Goal: Check status: Check status

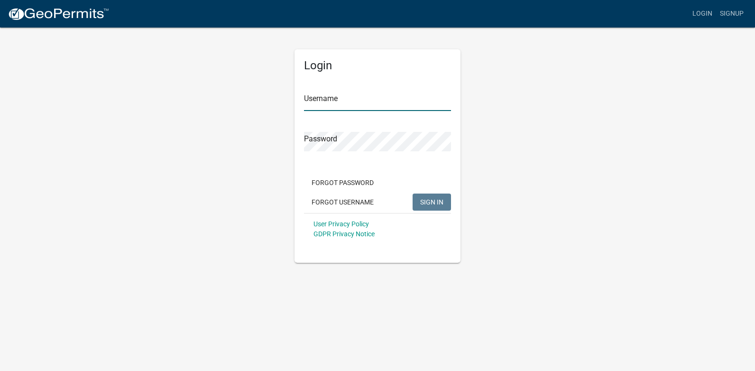
type input "[PERSON_NAME][EMAIL_ADDRESS][PERSON_NAME][DOMAIN_NAME]"
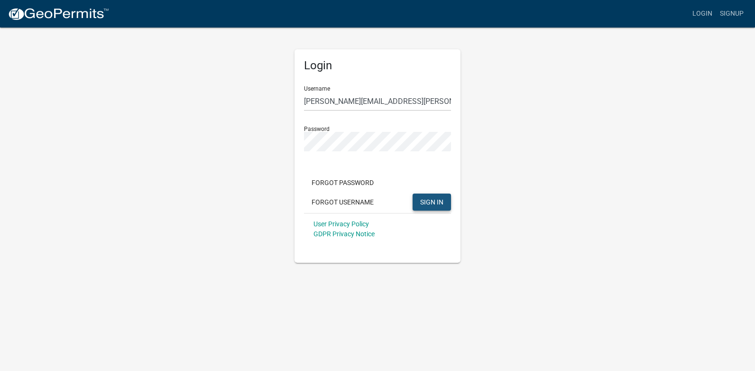
click at [433, 199] on span "SIGN IN" at bounding box center [431, 202] width 23 height 8
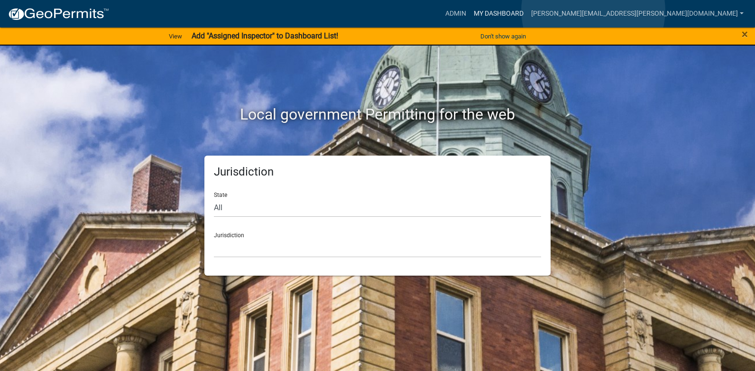
click at [528, 10] on link "My Dashboard" at bounding box center [498, 14] width 57 height 18
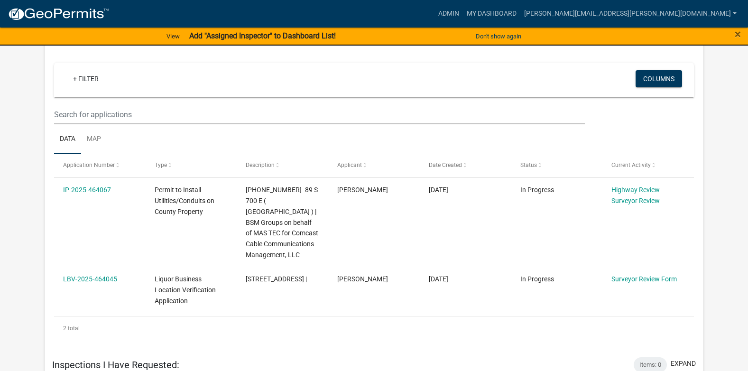
scroll to position [174, 0]
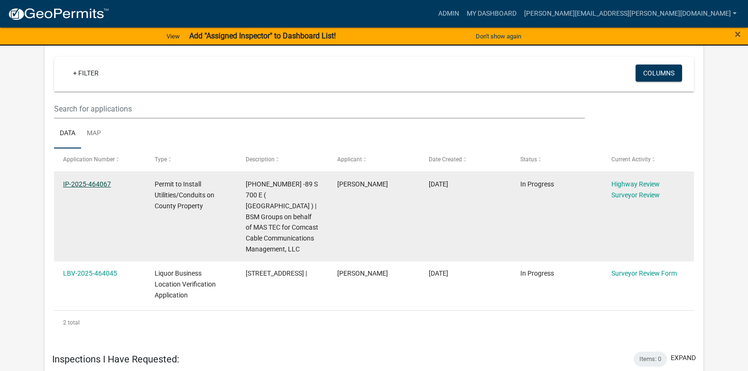
click at [101, 184] on link "IP-2025-464067" at bounding box center [87, 184] width 48 height 8
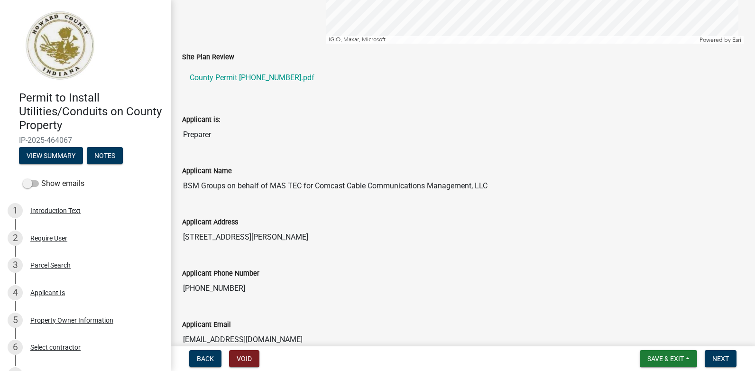
scroll to position [313, 0]
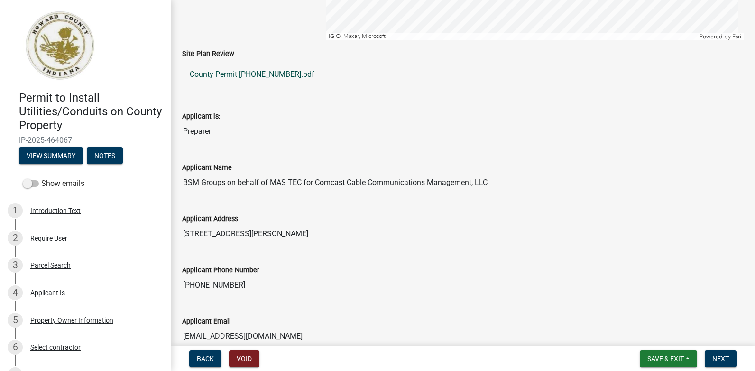
click at [275, 75] on link "County Permit [PHONE_NUMBER].pdf" at bounding box center [463, 74] width 562 height 23
click at [656, 359] on span "Save & Exit" at bounding box center [666, 359] width 37 height 8
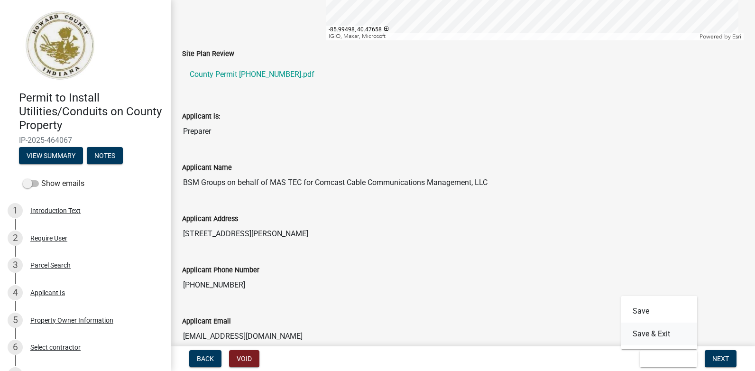
click at [643, 335] on button "Save & Exit" at bounding box center [660, 334] width 76 height 23
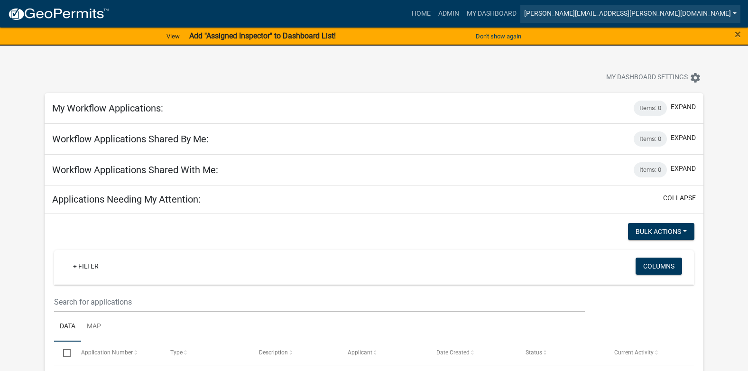
click at [671, 16] on link "[PERSON_NAME][EMAIL_ADDRESS][PERSON_NAME][DOMAIN_NAME]" at bounding box center [631, 14] width 220 height 18
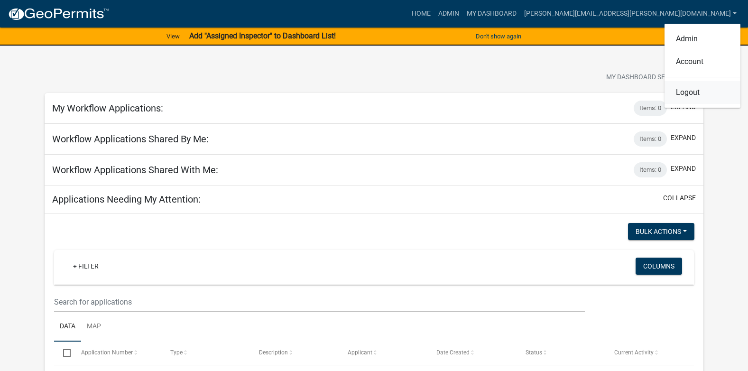
click at [694, 90] on link "Logout" at bounding box center [703, 92] width 76 height 23
